Goal: Task Accomplishment & Management: Manage account settings

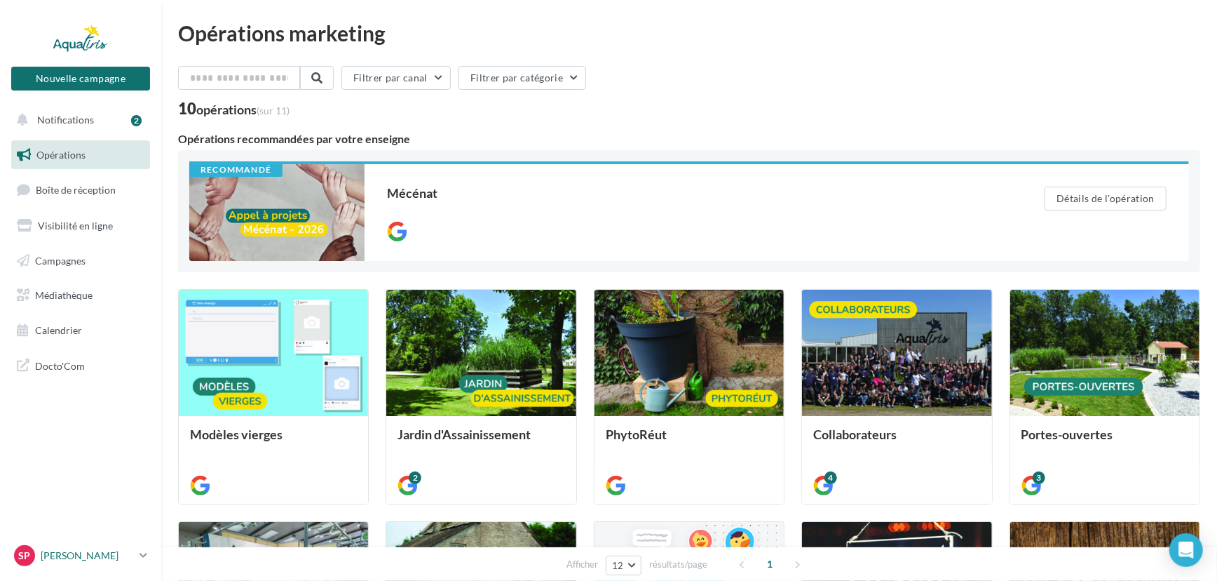
click at [94, 554] on p "[PERSON_NAME]" at bounding box center [87, 555] width 93 height 14
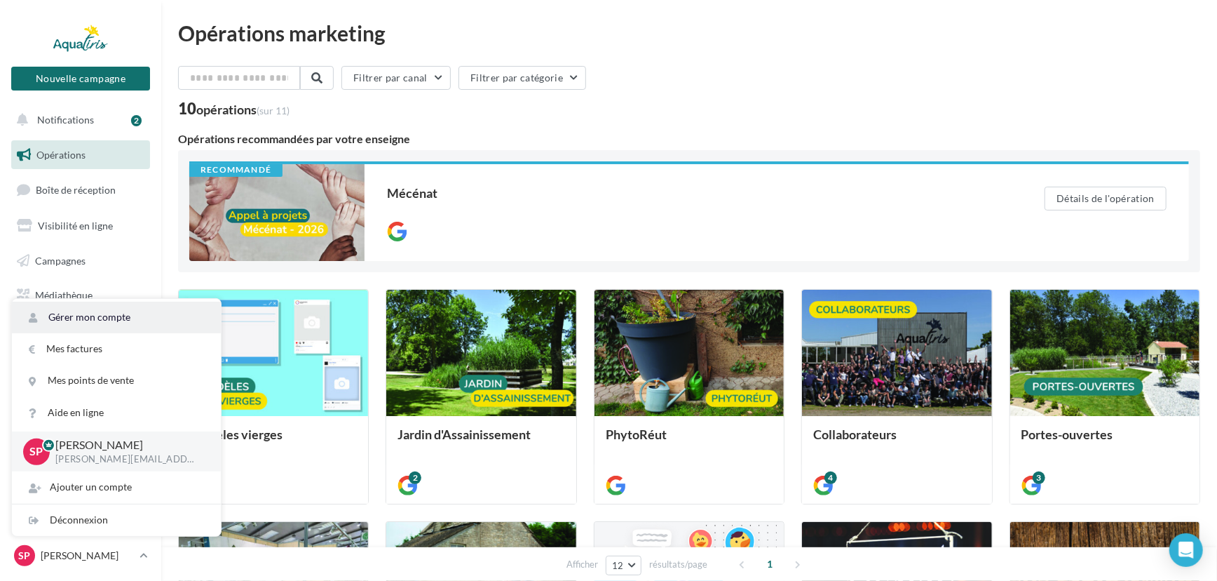
click at [137, 324] on link "Gérer mon compte" at bounding box center [116, 317] width 209 height 32
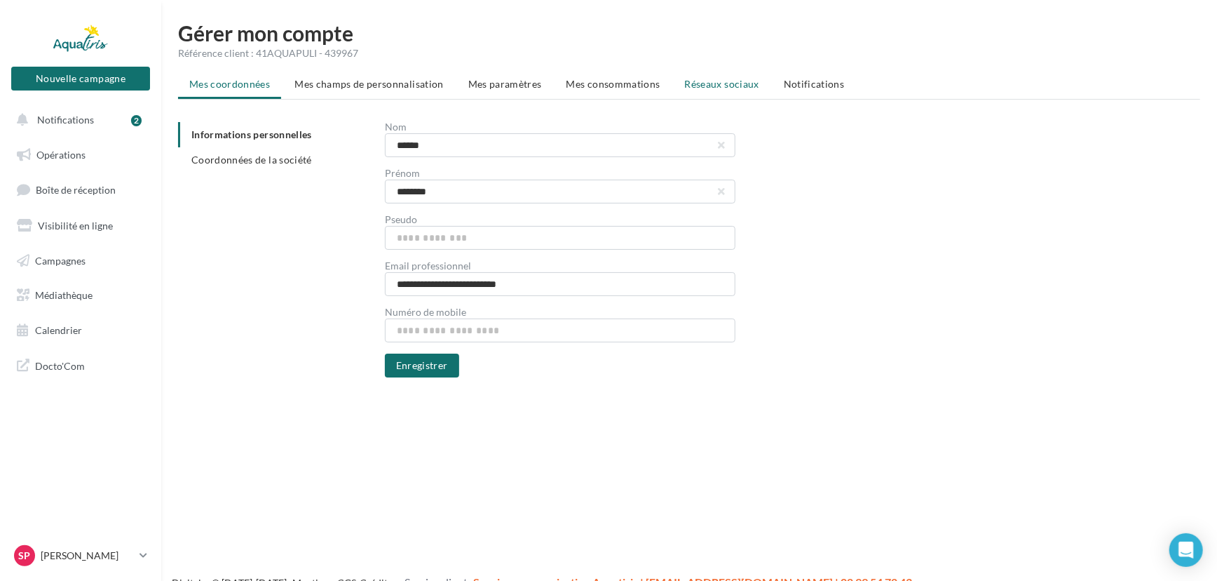
click at [738, 81] on span "Réseaux sociaux" at bounding box center [722, 84] width 74 height 12
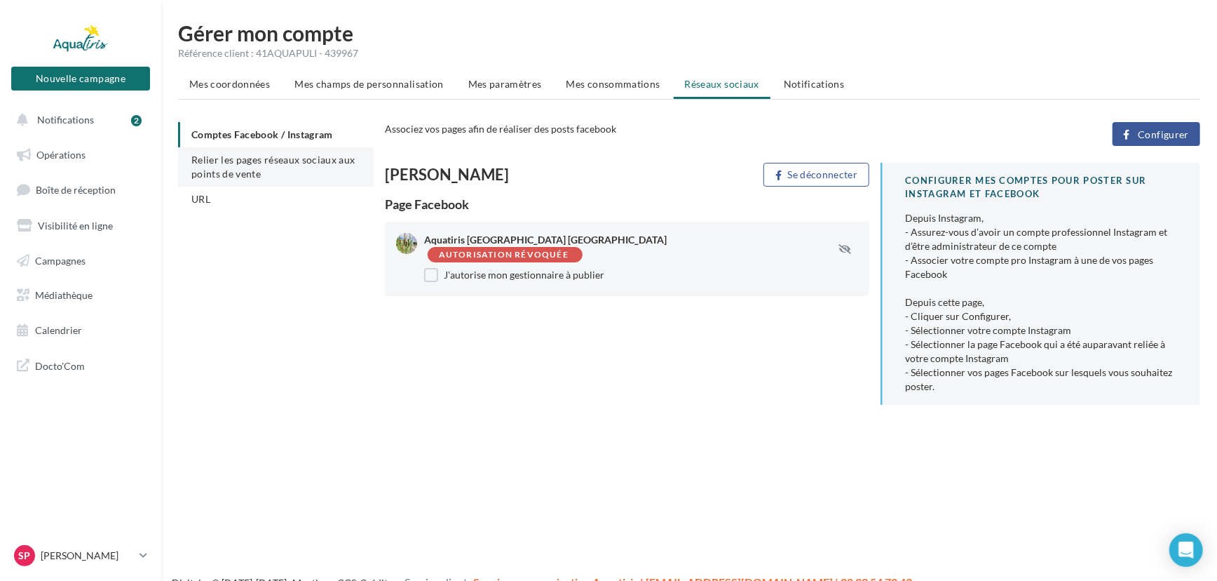
click at [273, 168] on li "Relier les pages réseaux sociaux aux points de vente" at bounding box center [276, 166] width 196 height 39
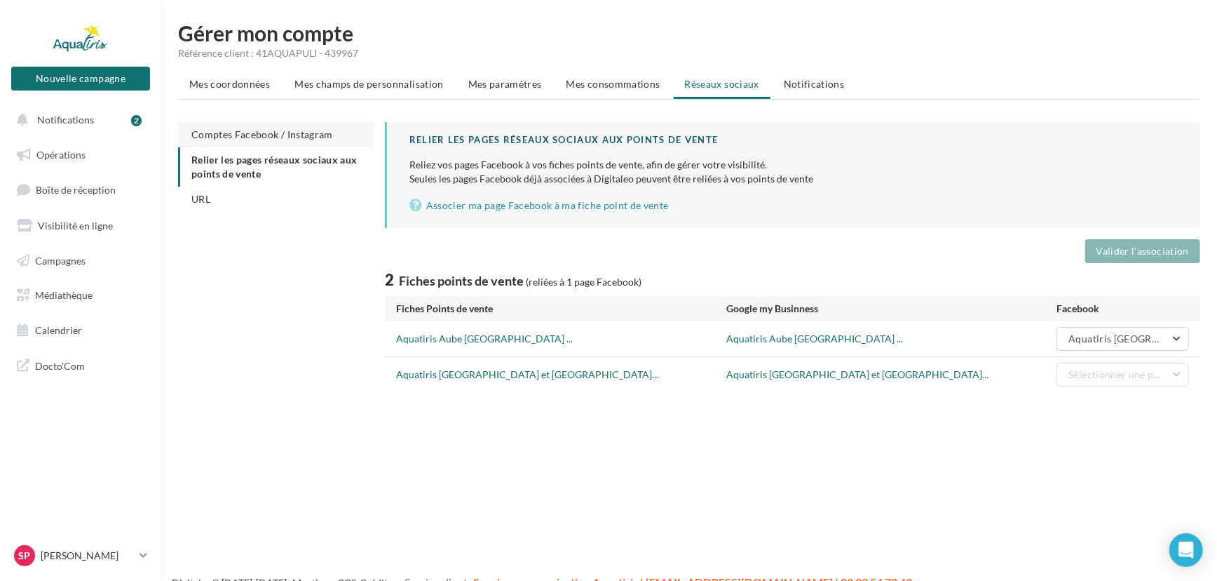
click at [286, 137] on span "Comptes Facebook / Instagram" at bounding box center [262, 134] width 142 height 12
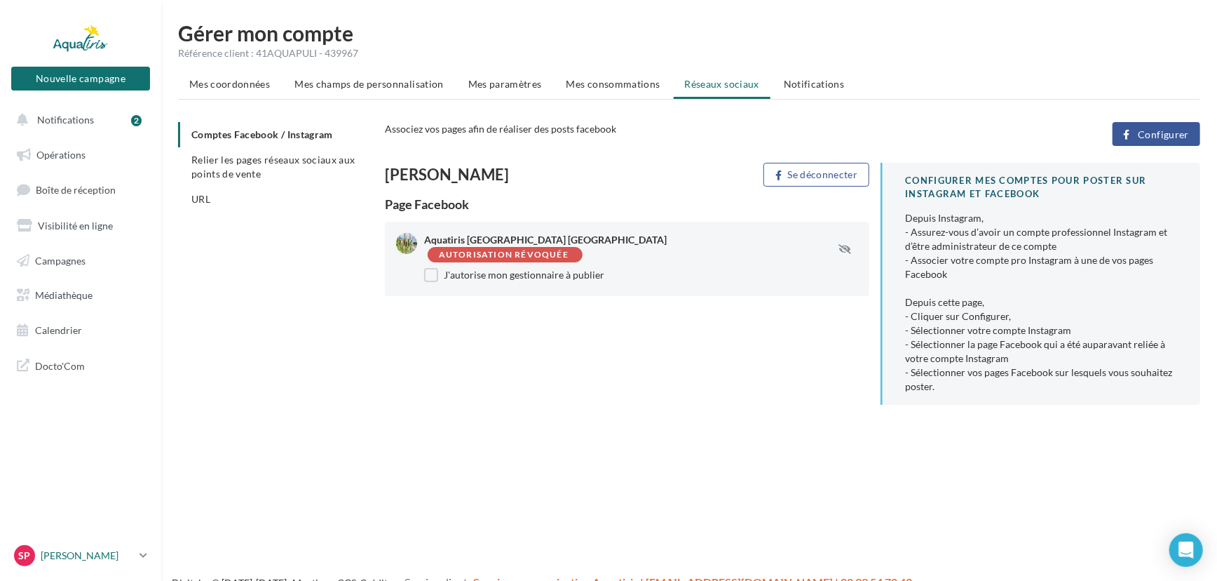
click at [142, 554] on icon at bounding box center [144, 555] width 8 height 12
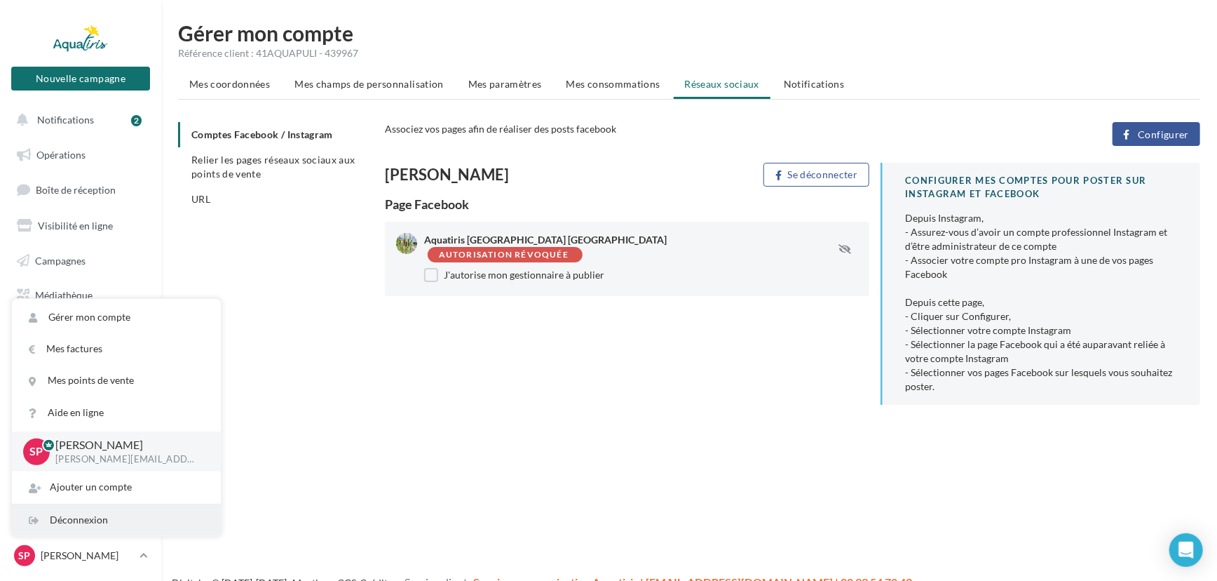
click at [153, 512] on div "Déconnexion" at bounding box center [116, 520] width 209 height 32
